Goal: Task Accomplishment & Management: Complete application form

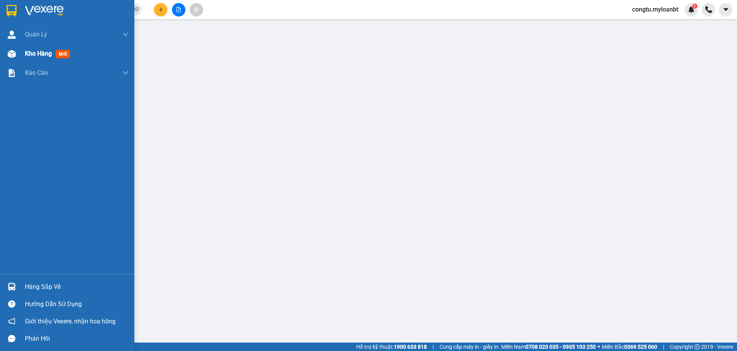
click at [3, 56] on div "Kho hàng mới" at bounding box center [67, 53] width 134 height 19
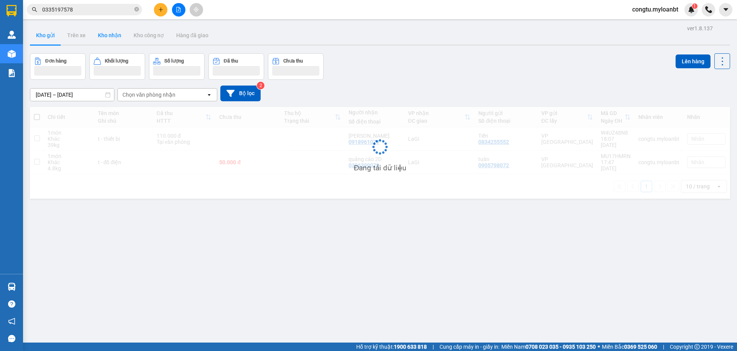
click at [107, 38] on button "Kho nhận" at bounding box center [110, 35] width 36 height 18
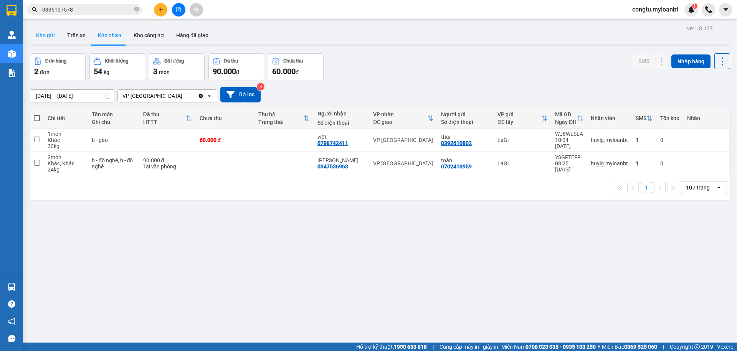
click at [55, 38] on button "Kho gửi" at bounding box center [45, 35] width 31 height 18
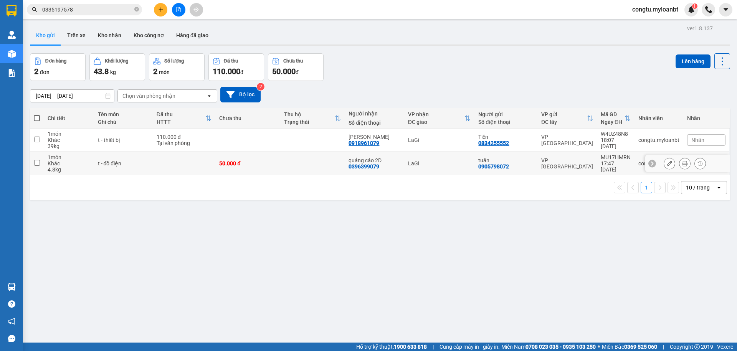
click at [256, 165] on div "50.000 đ" at bounding box center [247, 163] width 57 height 6
checkbox input "true"
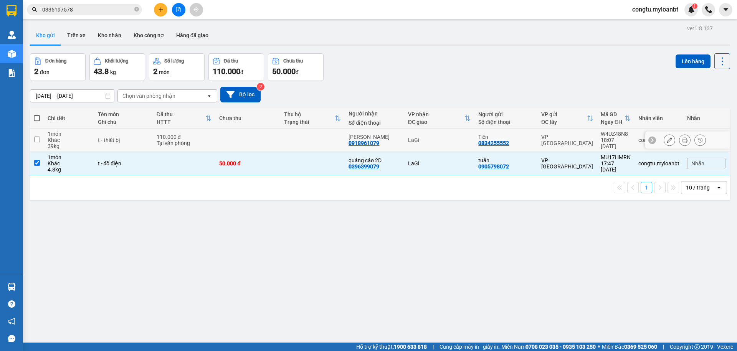
click at [269, 139] on td at bounding box center [247, 140] width 65 height 23
checkbox input "true"
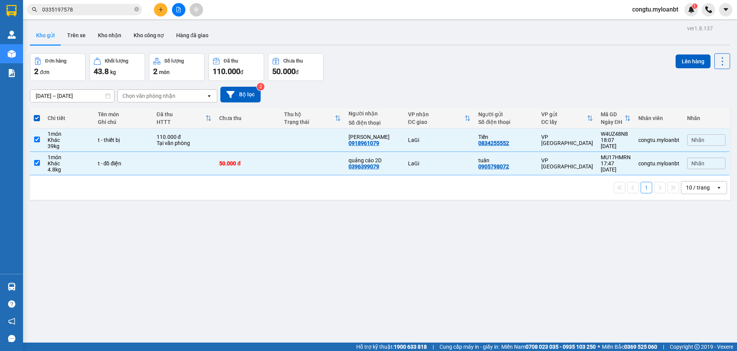
drag, startPoint x: 673, startPoint y: 53, endPoint x: 637, endPoint y: 59, distance: 36.2
click at [676, 53] on div "Lên hàng" at bounding box center [703, 61] width 55 height 16
click at [676, 61] on button "Lên hàng" at bounding box center [693, 62] width 35 height 14
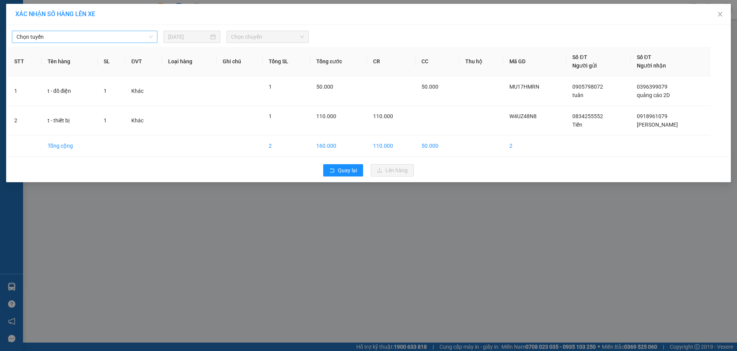
click at [50, 39] on span "Chọn tuyến" at bounding box center [85, 37] width 136 height 12
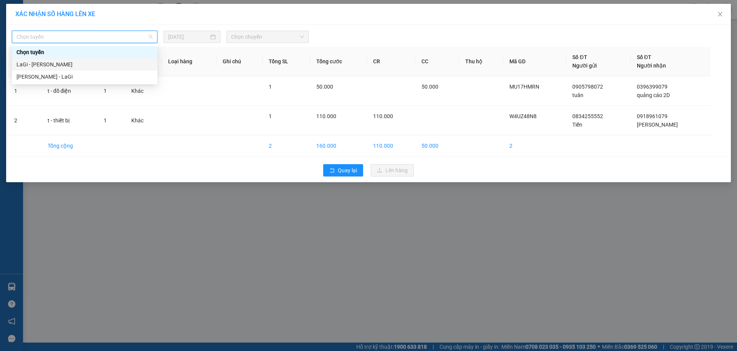
drag, startPoint x: 49, startPoint y: 57, endPoint x: 49, endPoint y: 77, distance: 19.6
click at [49, 77] on div "Chọn tuyến LaGi - [GEOGRAPHIC_DATA] - [GEOGRAPHIC_DATA]" at bounding box center [85, 64] width 146 height 37
click at [48, 77] on div "[PERSON_NAME] - LaGi" at bounding box center [85, 77] width 136 height 8
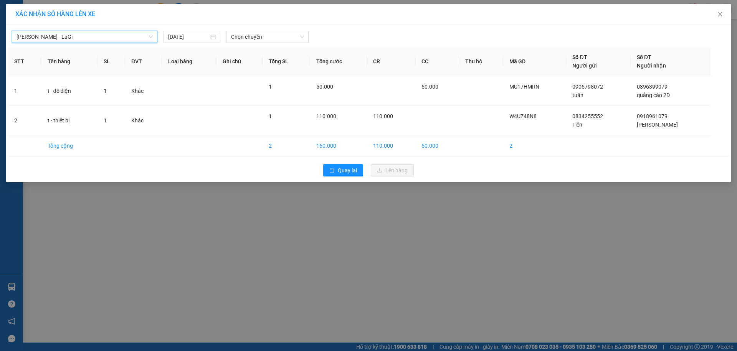
click at [273, 30] on div "[PERSON_NAME] - LaGi [PERSON_NAME] - [GEOGRAPHIC_DATA] [DATE] Chọn chuyến" at bounding box center [368, 35] width 721 height 16
click at [271, 34] on span "Chọn chuyến" at bounding box center [267, 37] width 73 height 12
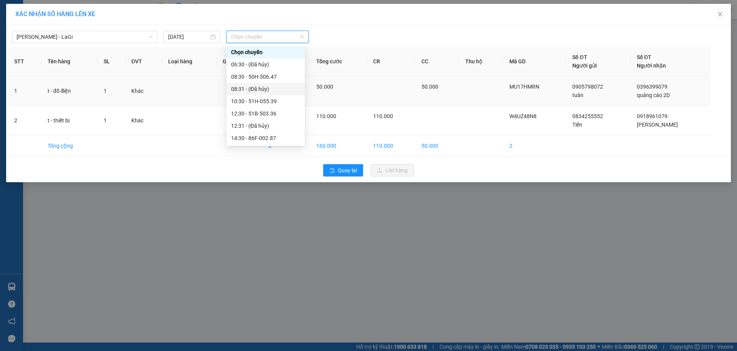
click at [321, 84] on span "50.000" at bounding box center [324, 87] width 17 height 6
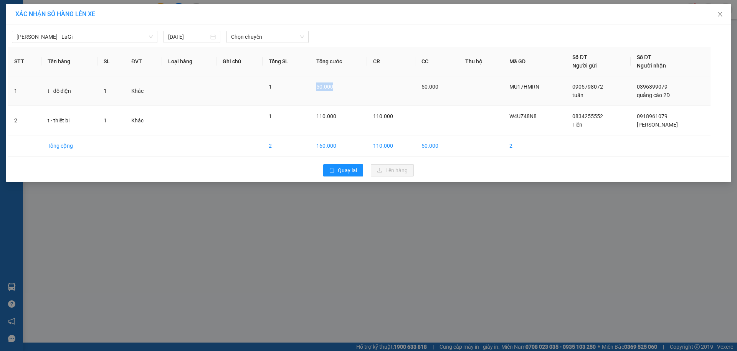
drag, startPoint x: 318, startPoint y: 88, endPoint x: 307, endPoint y: 84, distance: 12.0
click at [318, 94] on td "50.000" at bounding box center [338, 91] width 57 height 30
click at [279, 41] on span "Chọn chuyến" at bounding box center [267, 37] width 73 height 12
drag, startPoint x: 321, startPoint y: 84, endPoint x: 317, endPoint y: 91, distance: 7.9
click at [317, 97] on td "50.000" at bounding box center [338, 91] width 57 height 30
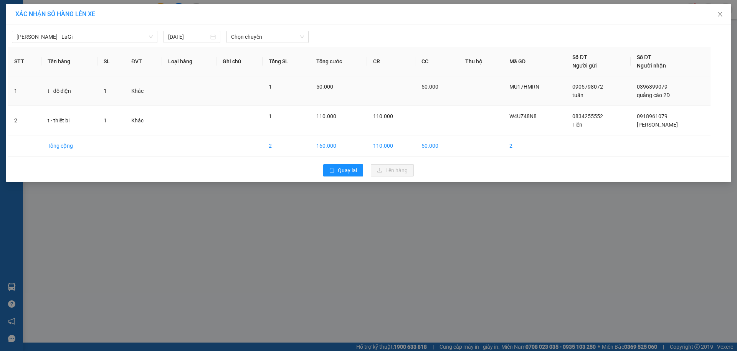
click at [317, 88] on span "50.000" at bounding box center [324, 87] width 17 height 6
click at [291, 34] on span "Chọn chuyến" at bounding box center [267, 37] width 73 height 12
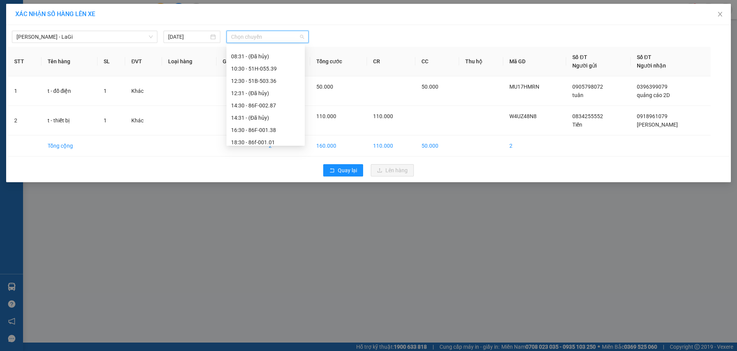
scroll to position [61, 0]
click at [279, 112] on div "18:30 - 86f-001.01" at bounding box center [265, 113] width 69 height 8
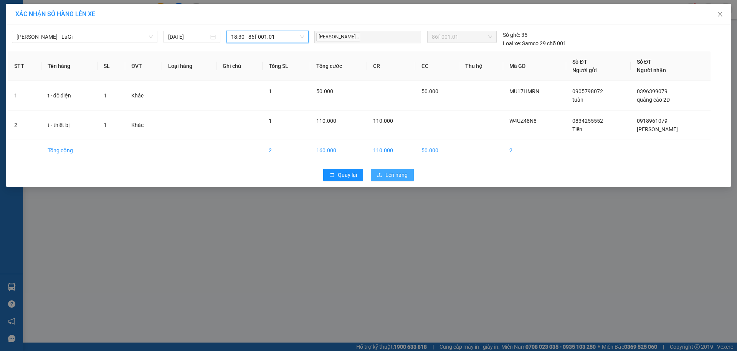
click at [390, 170] on button "Lên hàng" at bounding box center [392, 175] width 43 height 12
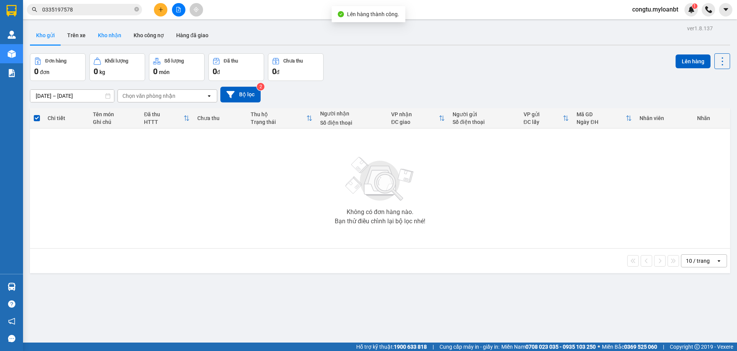
drag, startPoint x: 132, startPoint y: 26, endPoint x: 111, endPoint y: 27, distance: 21.9
click at [132, 26] on button "Kho công nợ" at bounding box center [148, 35] width 43 height 18
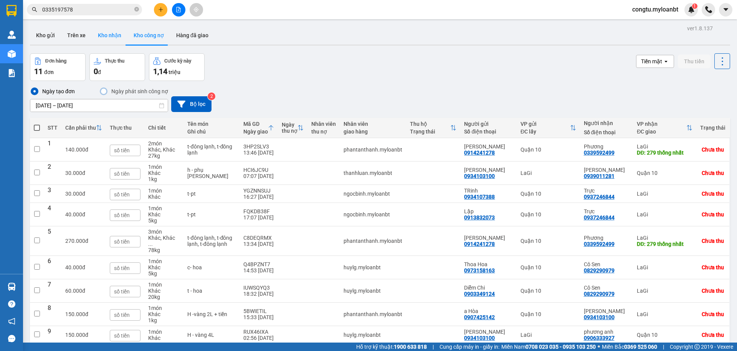
click at [105, 31] on button "Kho nhận" at bounding box center [110, 35] width 36 height 18
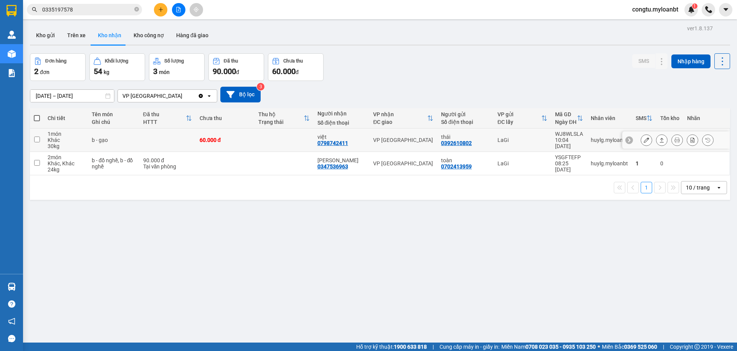
click at [659, 137] on icon at bounding box center [661, 139] width 5 height 5
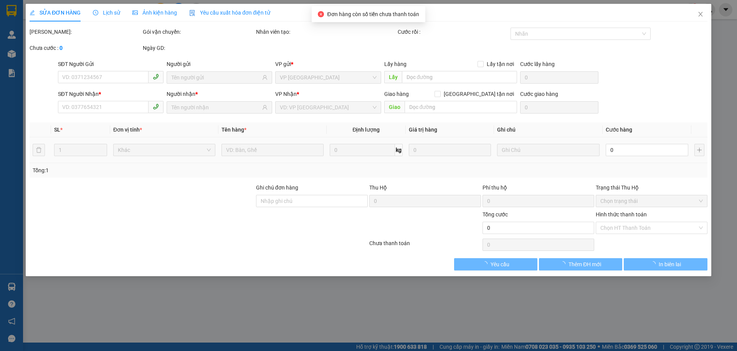
type input "0392610802"
type input "thái"
type input "0798742411"
type input "việt"
type input "60.000"
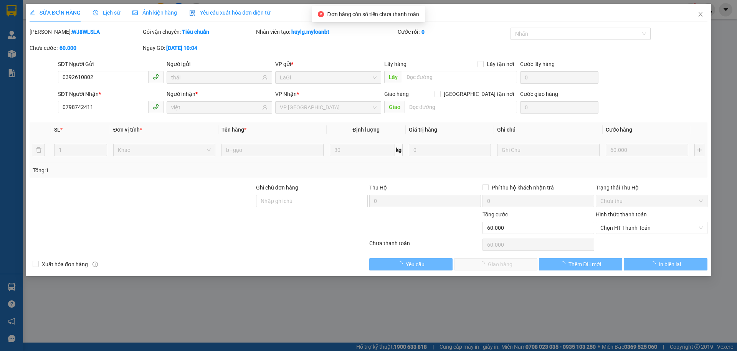
click at [636, 229] on div "SỬA ĐƠN HÀNG Lịch sử Ảnh kiện hàng Yêu cầu xuất hóa đơn điện tử Total Paid Fee …" at bounding box center [368, 175] width 737 height 351
click at [632, 235] on div "Hình thức thanh toán Chọn HT Thanh Toán" at bounding box center [652, 223] width 112 height 27
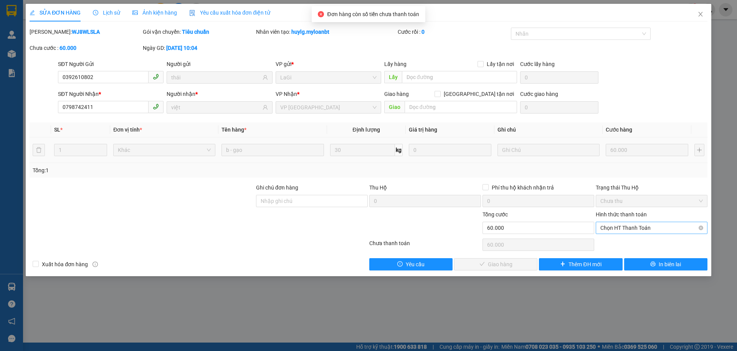
click at [627, 229] on span "Chọn HT Thanh Toán" at bounding box center [651, 228] width 103 height 12
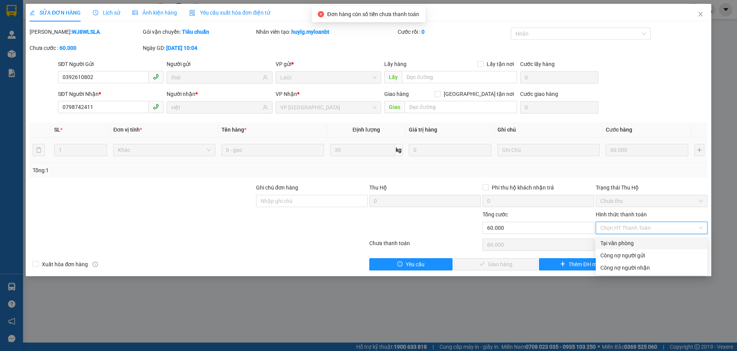
click at [621, 241] on div "Tại văn phòng" at bounding box center [651, 243] width 103 height 8
type input "0"
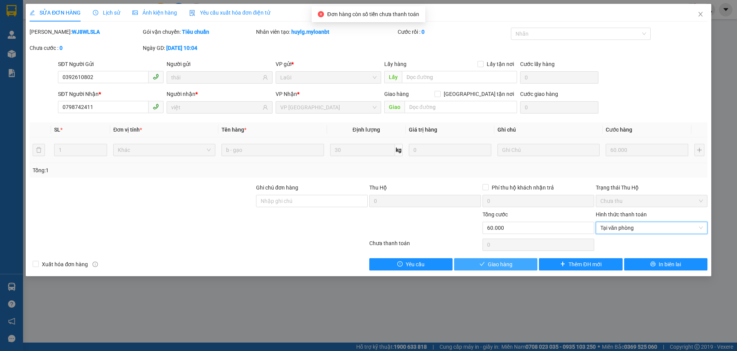
drag, startPoint x: 522, startPoint y: 267, endPoint x: 528, endPoint y: 262, distance: 7.9
click at [522, 267] on button "Giao hàng" at bounding box center [495, 264] width 83 height 12
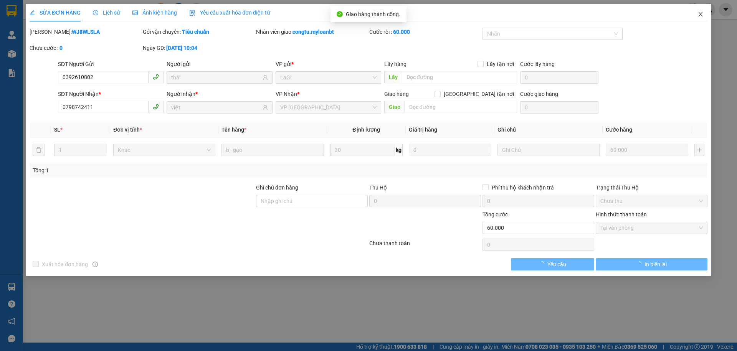
click at [699, 12] on icon "close" at bounding box center [701, 14] width 6 height 6
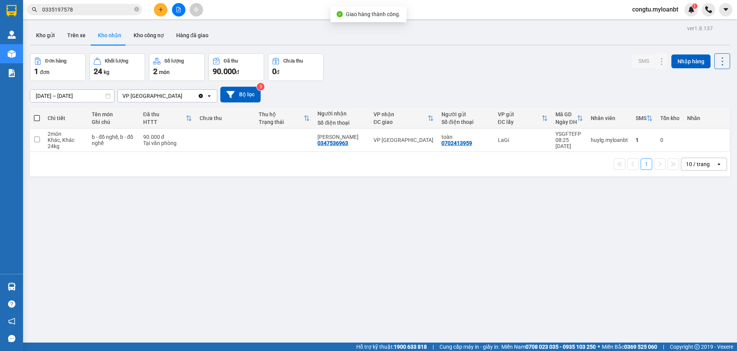
click at [420, 58] on div "Đơn hàng 1 đơn Khối lượng 24 kg Số lượng 2 món Đã thu 90.000 đ Chưa thu 0 đ SMS…" at bounding box center [380, 67] width 700 height 28
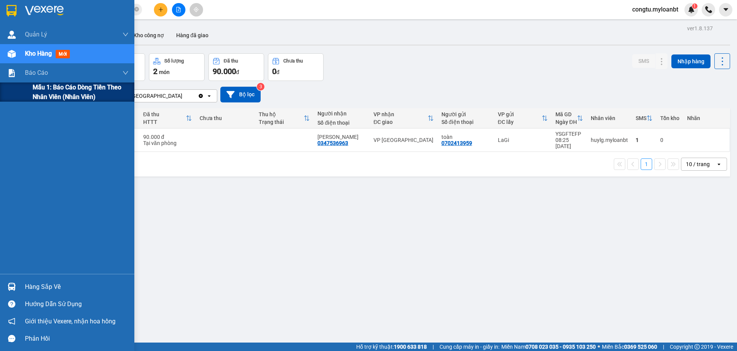
click at [81, 96] on span "Mẫu 1: Báo cáo dòng tiền theo nhân viên (Nhân viên)" at bounding box center [81, 92] width 96 height 19
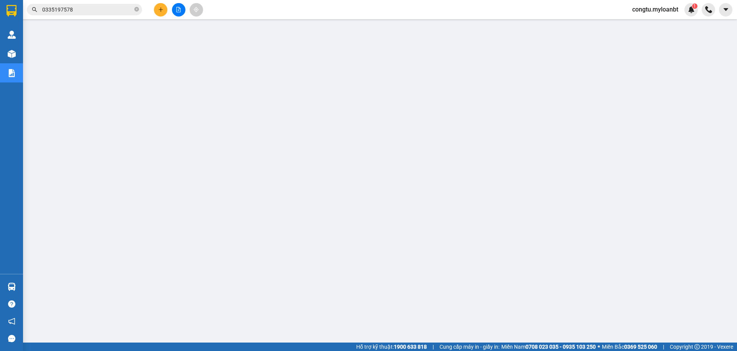
click at [164, 19] on div "Kết quả tìm kiếm ( 1 ) Bộ lọc Mã ĐH Trạng thái Món hàng Thu hộ Tổng cước Chưa c…" at bounding box center [368, 9] width 737 height 19
click at [162, 12] on button at bounding box center [160, 9] width 13 height 13
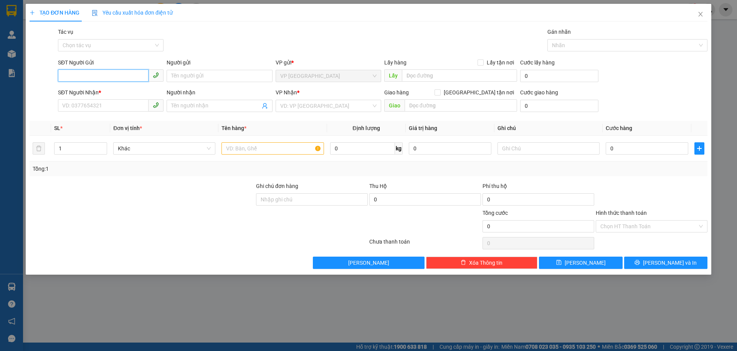
click at [139, 73] on input "SĐT Người Gửi" at bounding box center [103, 75] width 91 height 12
type input "0344563118"
click at [189, 77] on input "Người gửi" at bounding box center [220, 76] width 106 height 12
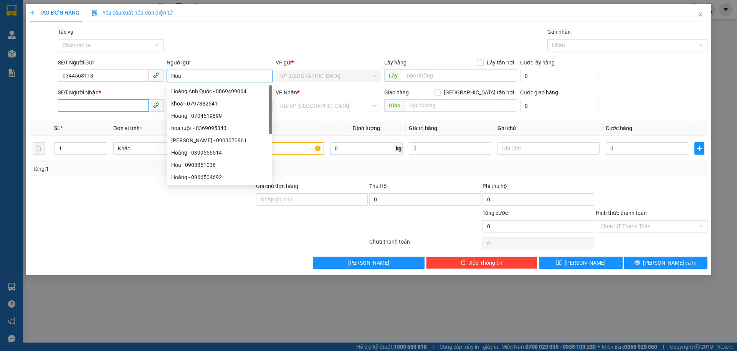
type input "Hoa"
click at [112, 104] on input "SĐT Người Nhận *" at bounding box center [103, 105] width 91 height 12
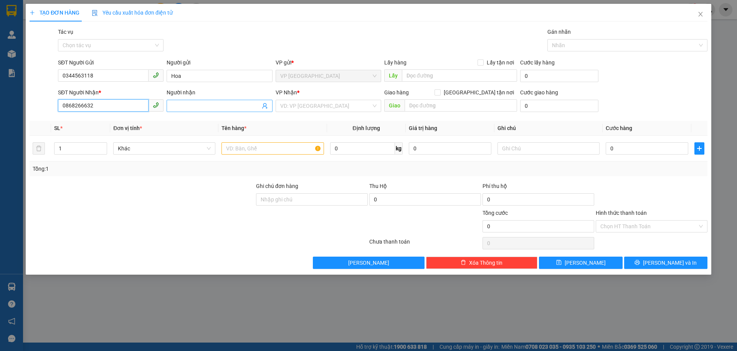
type input "0868266632"
click at [178, 108] on input "Người nhận" at bounding box center [215, 106] width 89 height 8
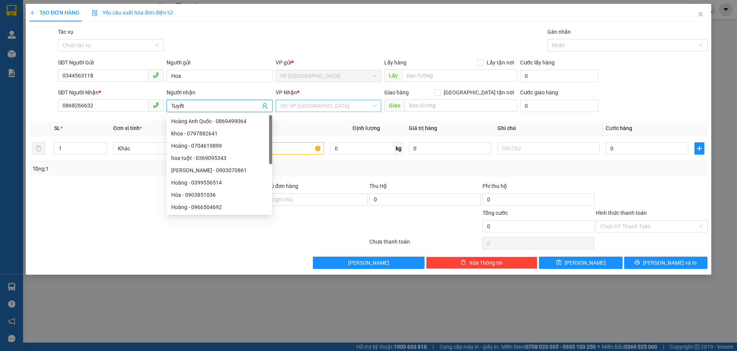
type input "Tuyết"
click at [324, 110] on input "search" at bounding box center [325, 106] width 91 height 12
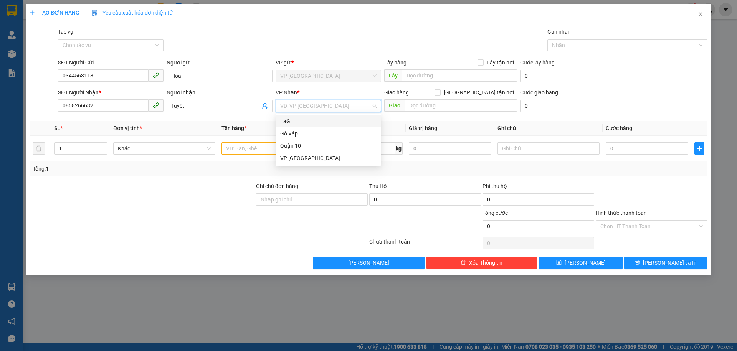
click at [310, 123] on div "LaGi" at bounding box center [328, 121] width 96 height 8
click at [253, 150] on input "text" at bounding box center [273, 148] width 102 height 12
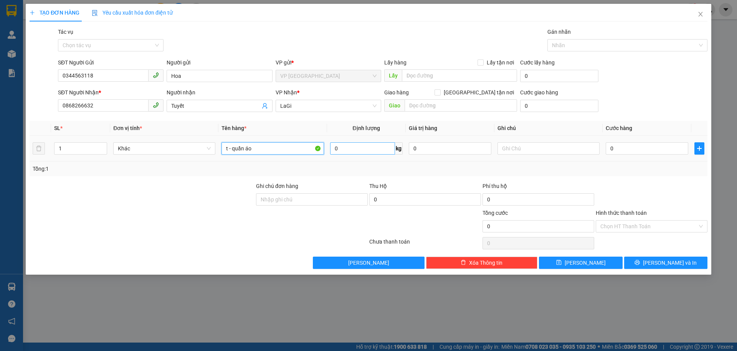
type input "t - quần áo"
drag, startPoint x: 361, startPoint y: 144, endPoint x: 359, endPoint y: 147, distance: 4.7
click at [361, 145] on input "0" at bounding box center [362, 148] width 65 height 12
click at [637, 148] on input "0" at bounding box center [647, 148] width 83 height 12
type input "14"
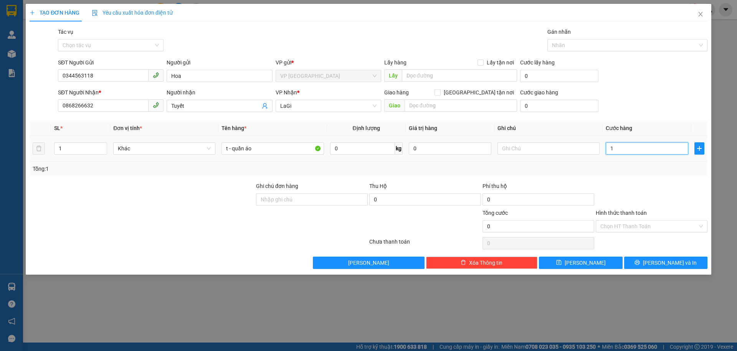
type input "14"
type input "1"
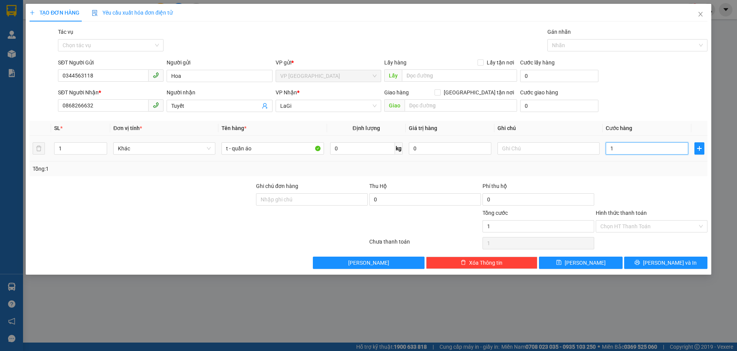
type input "0"
type input "04"
type input "4"
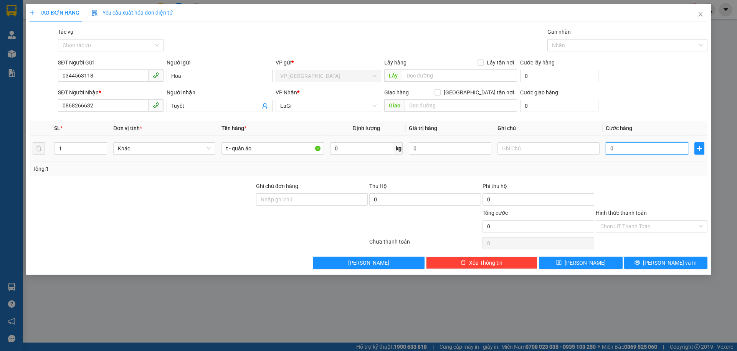
type input "4"
type input "040"
type input "40"
click at [655, 227] on input "Hình thức thanh toán" at bounding box center [648, 227] width 97 height 12
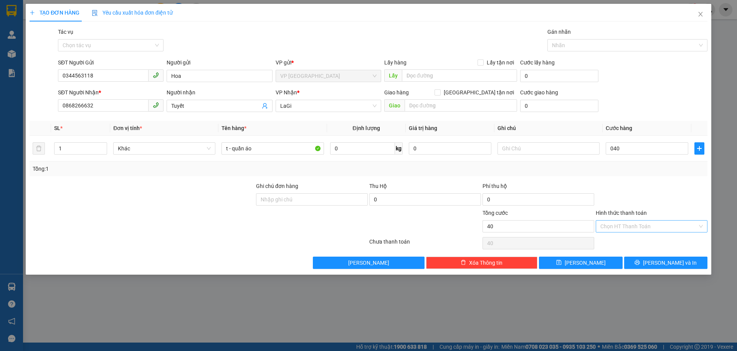
type input "40.000"
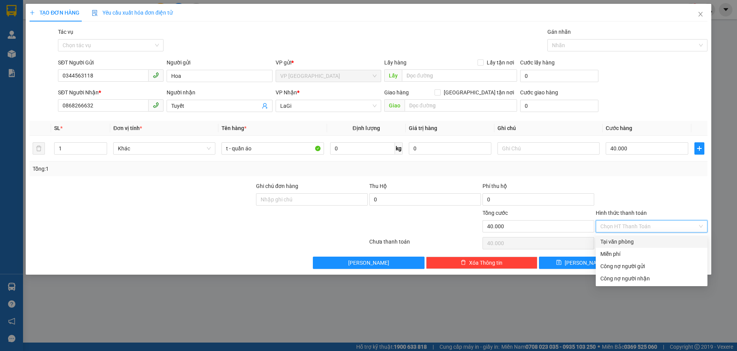
click at [654, 237] on div "Tại văn phòng" at bounding box center [652, 242] width 112 height 12
type input "0"
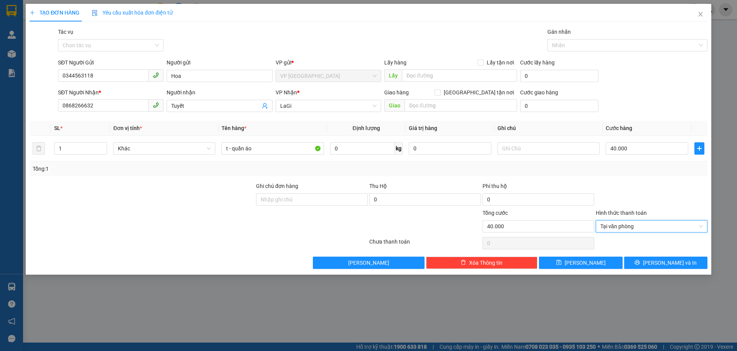
click at [669, 249] on div at bounding box center [651, 243] width 113 height 15
click at [670, 257] on div "Transit Pickup Surcharge Ids Transit Deliver Surcharge Ids Transit Deliver Surc…" at bounding box center [369, 148] width 678 height 241
drag, startPoint x: 670, startPoint y: 257, endPoint x: 670, endPoint y: 261, distance: 3.9
click at [670, 258] on button "[PERSON_NAME] và In" at bounding box center [665, 263] width 83 height 12
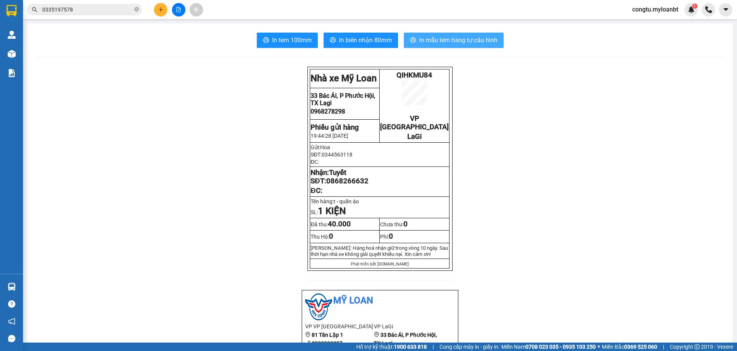
click at [468, 40] on span "In mẫu tem hàng tự cấu hình" at bounding box center [458, 40] width 78 height 10
